Goal: Navigation & Orientation: Find specific page/section

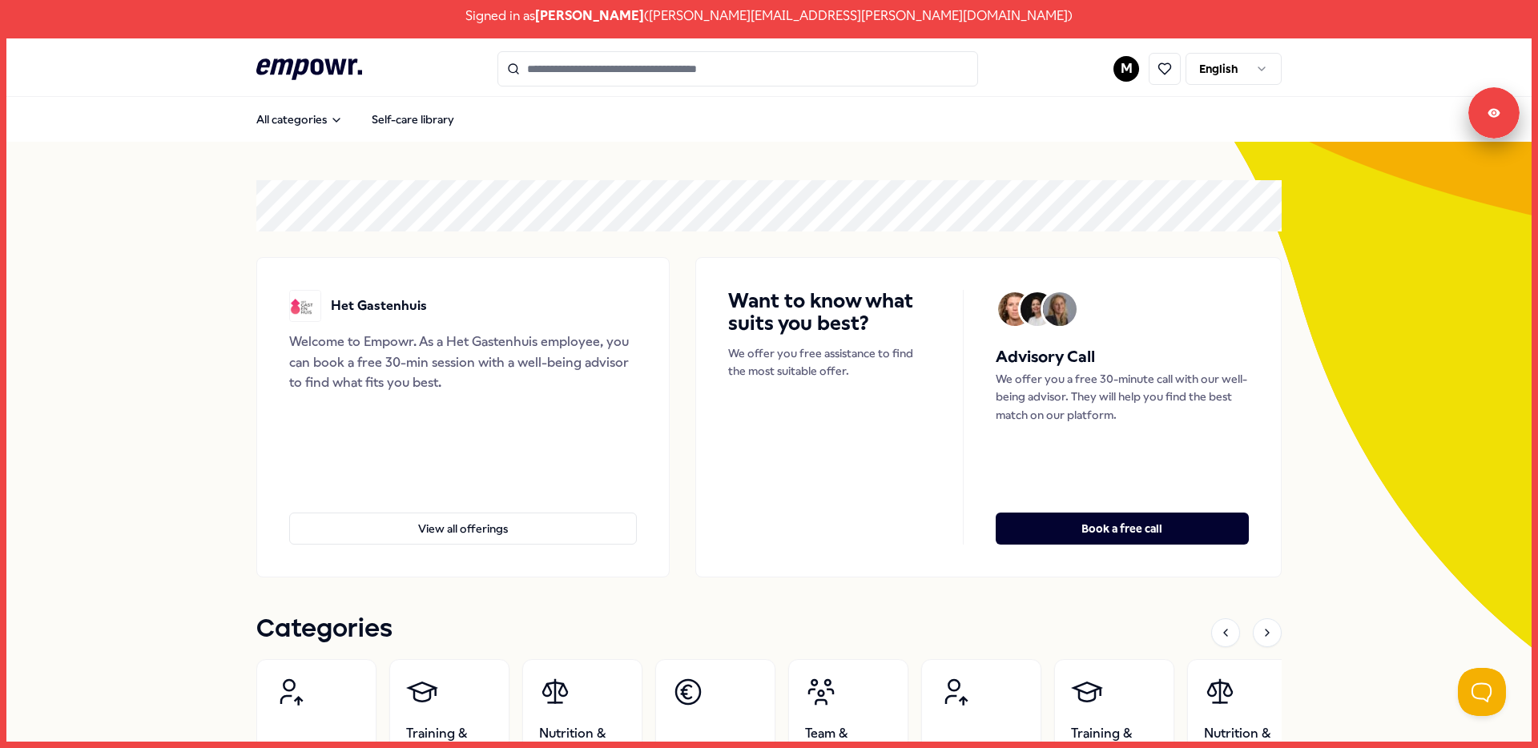
click at [1122, 71] on html "Signed in as Martin Diepeveen ( martin.diepeveen@hetgastenhuis.nl ) .empowr-log…" at bounding box center [769, 374] width 1538 height 748
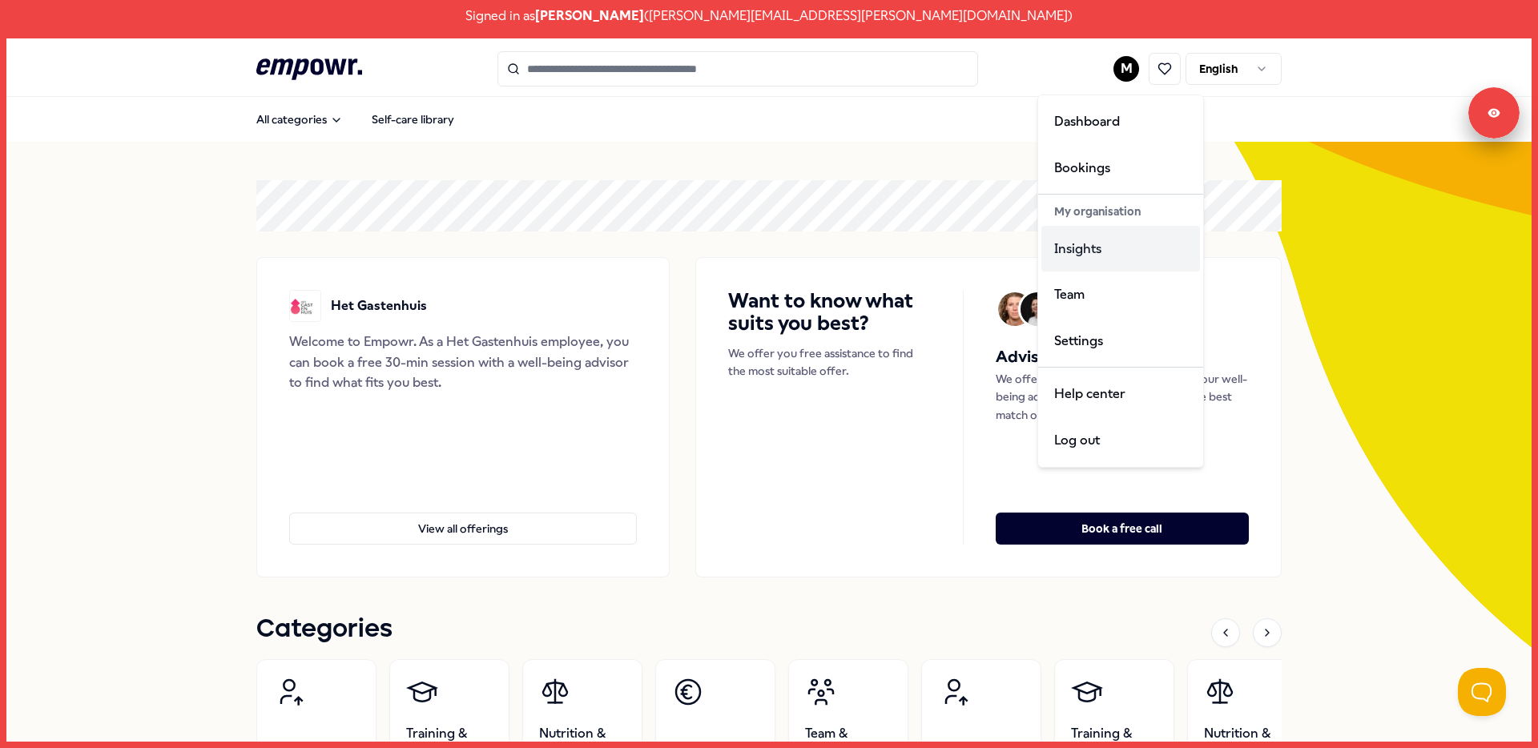
click at [1102, 258] on div "Insights" at bounding box center [1121, 249] width 159 height 46
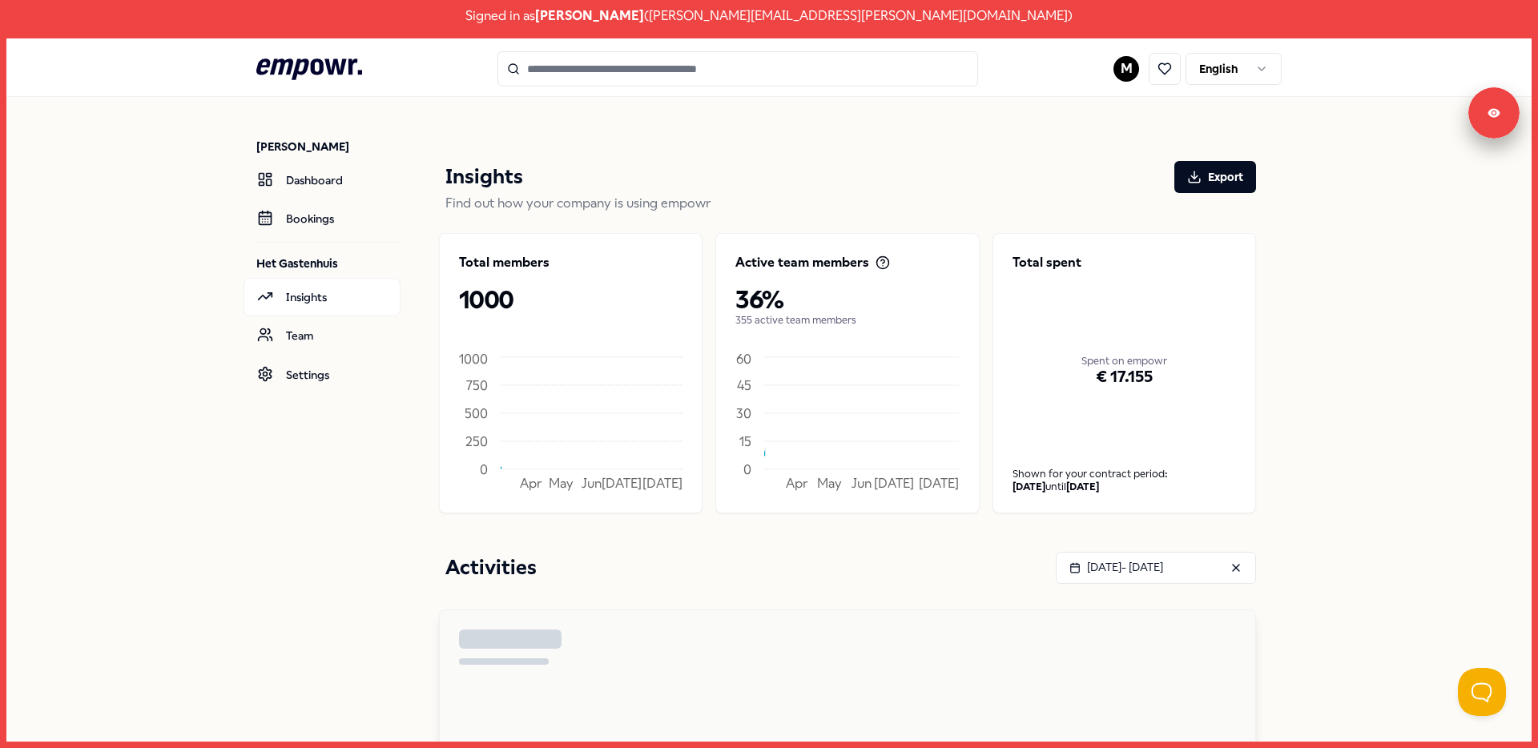
click at [1248, 67] on html "Signed in as Martin Diepeveen ( martin.diepeveen@hetgastenhuis.nl ) .empowr-log…" at bounding box center [769, 374] width 1538 height 748
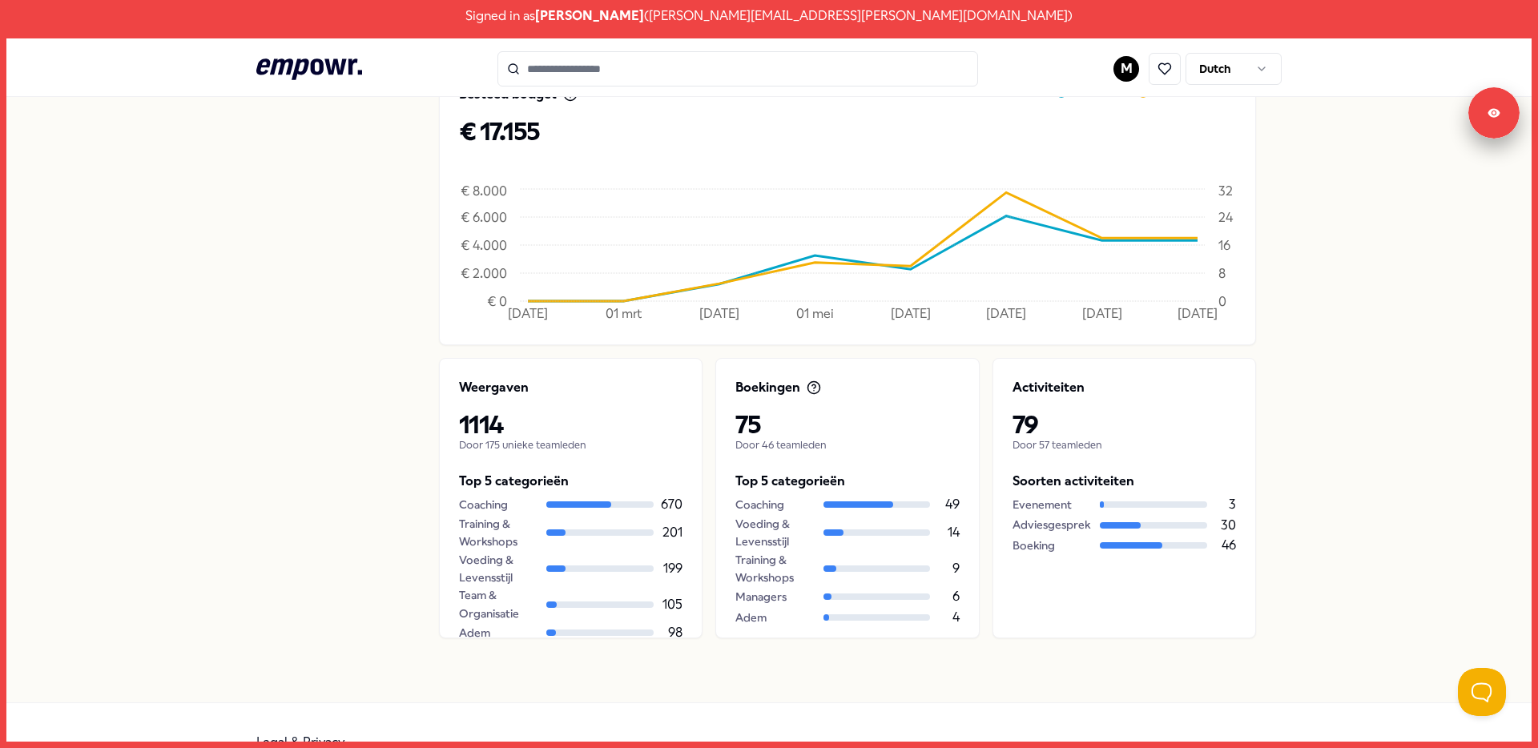
scroll to position [542, 0]
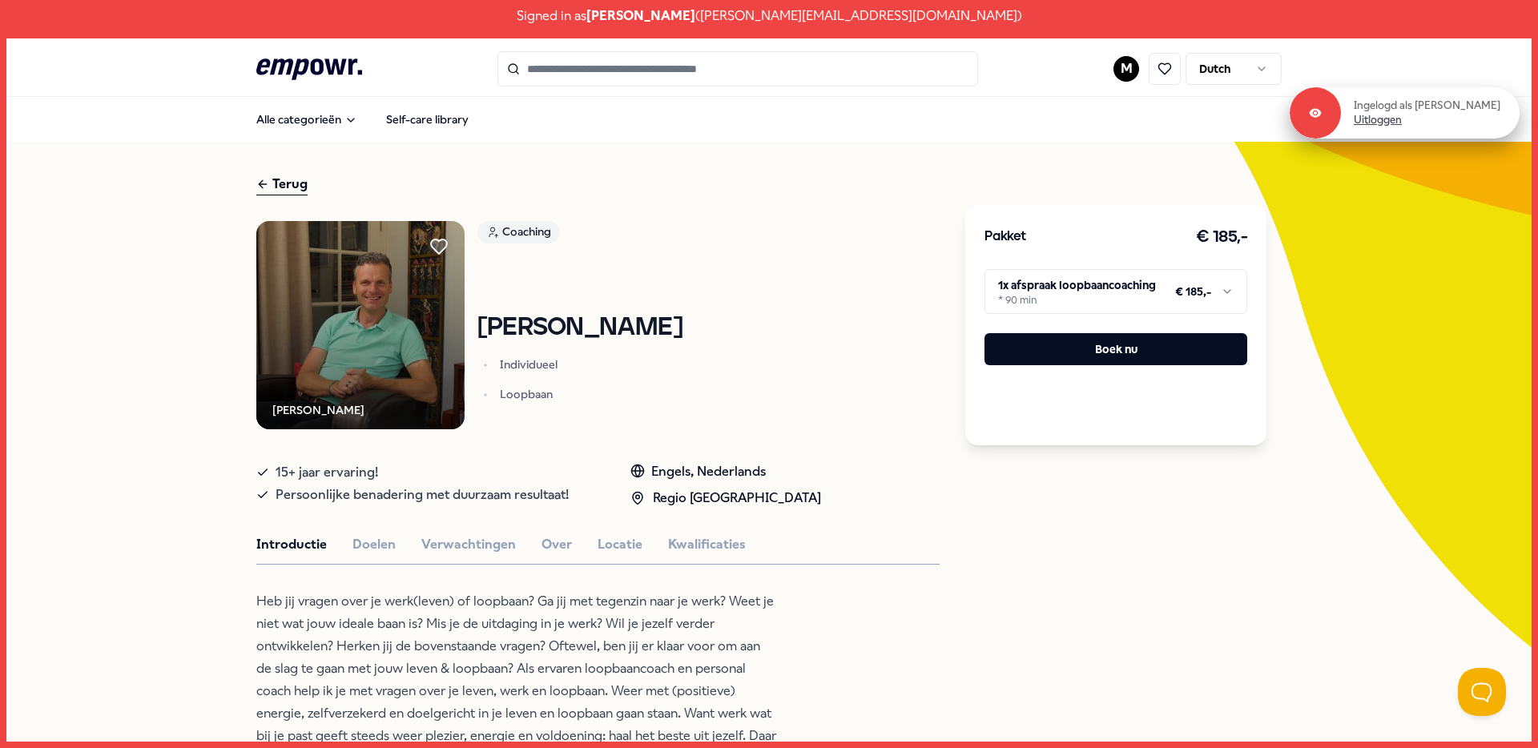
click at [1386, 119] on link "Uitloggen" at bounding box center [1378, 120] width 48 height 14
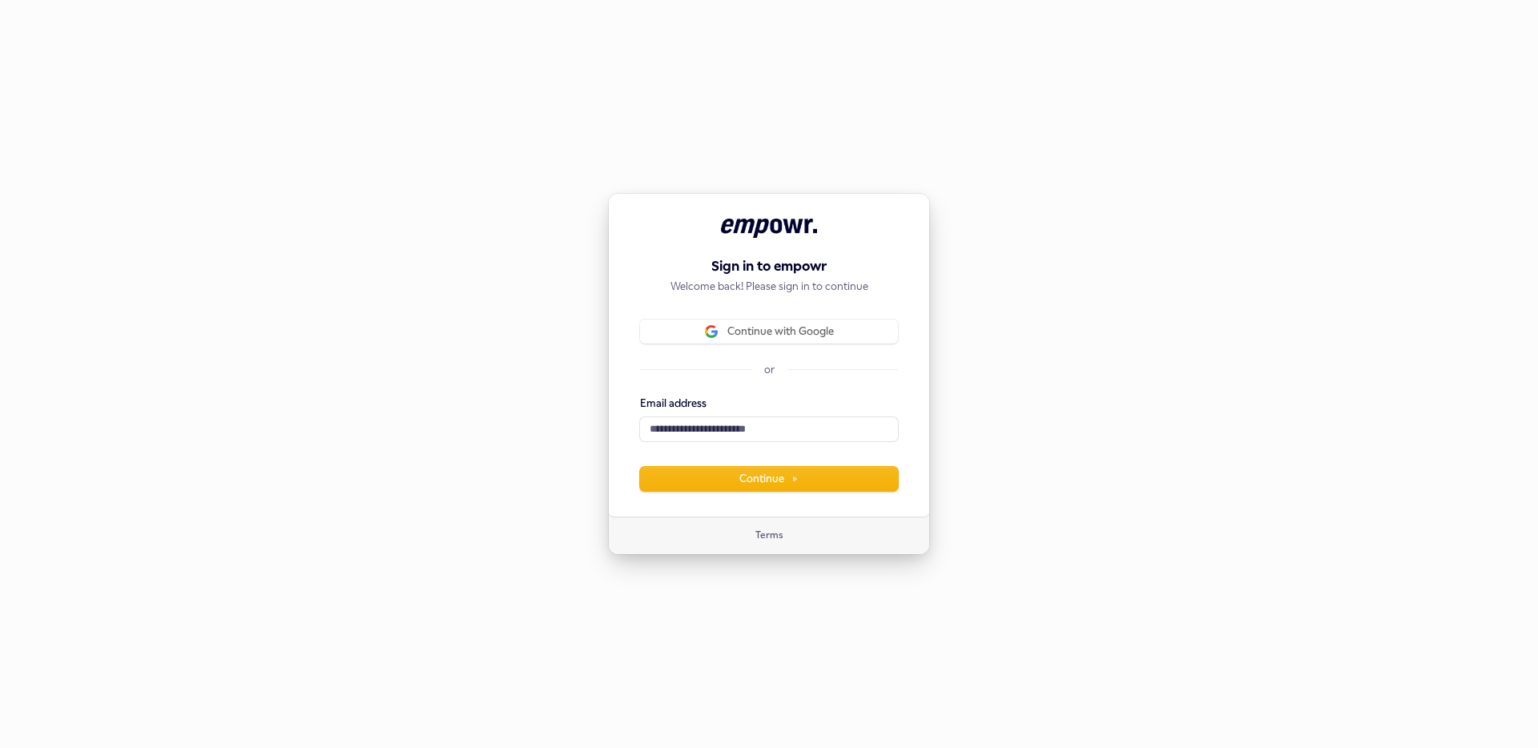
click at [822, 316] on div "Sign in to empowr Welcome back! Please sign in to continue Continue with Google…" at bounding box center [769, 355] width 322 height 324
click at [821, 322] on button "Continue with Google" at bounding box center [769, 332] width 258 height 24
